Goal: Navigation & Orientation: Find specific page/section

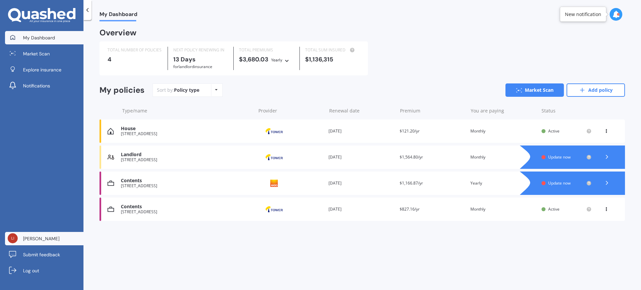
click at [36, 241] on span "[PERSON_NAME]" at bounding box center [41, 238] width 36 height 7
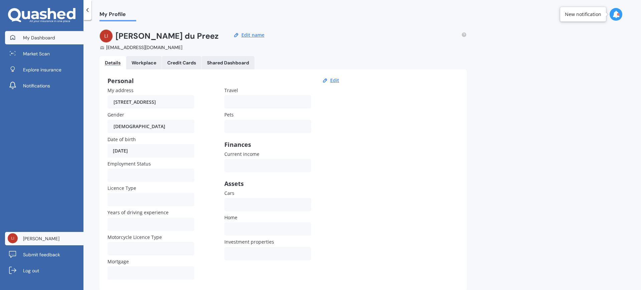
click at [54, 35] on span "My Dashboard" at bounding box center [39, 37] width 32 height 7
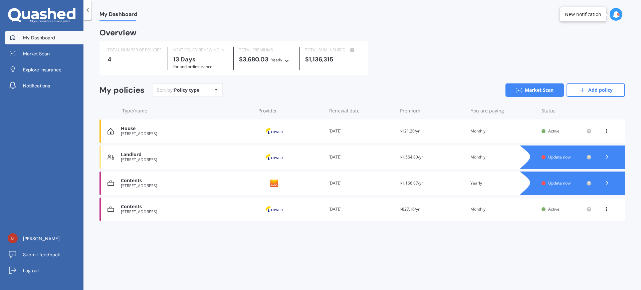
click at [411, 263] on div "My Dashboard Overview TOTAL NUMBER OF POLICIES 4 NEXT POLICY RENEWING [DATE] fo…" at bounding box center [362, 156] width 558 height 270
